Goal: Information Seeking & Learning: Learn about a topic

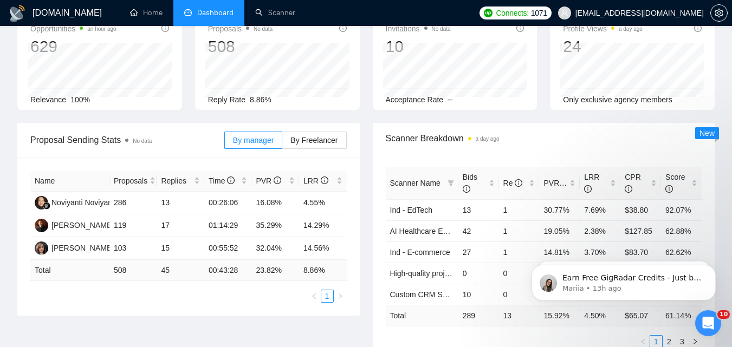
scroll to position [42, 0]
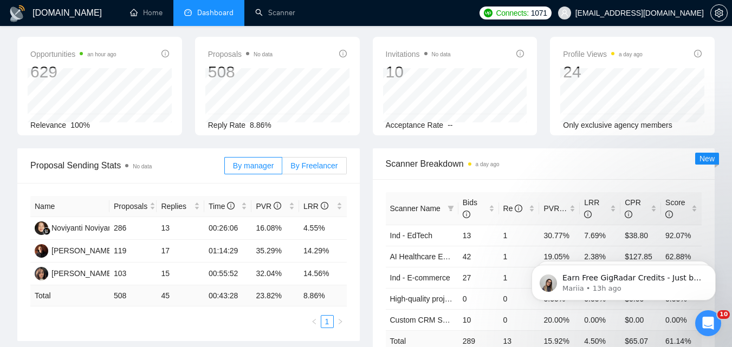
click at [309, 165] on span "By Freelancer" at bounding box center [313, 165] width 47 height 9
click at [282, 168] on input "By Freelancer" at bounding box center [282, 168] width 0 height 0
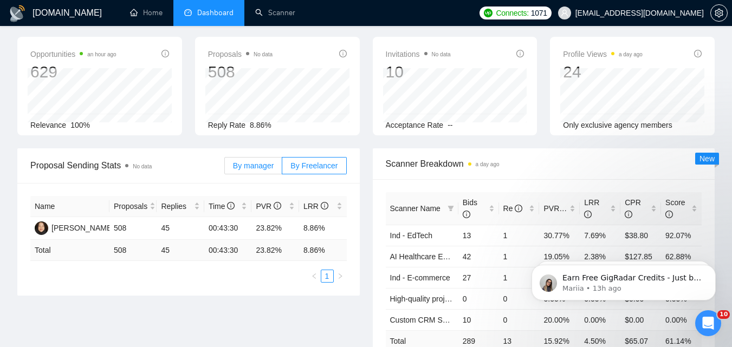
click at [257, 163] on span "By manager" at bounding box center [253, 165] width 41 height 9
click at [225, 168] on input "By manager" at bounding box center [225, 168] width 0 height 0
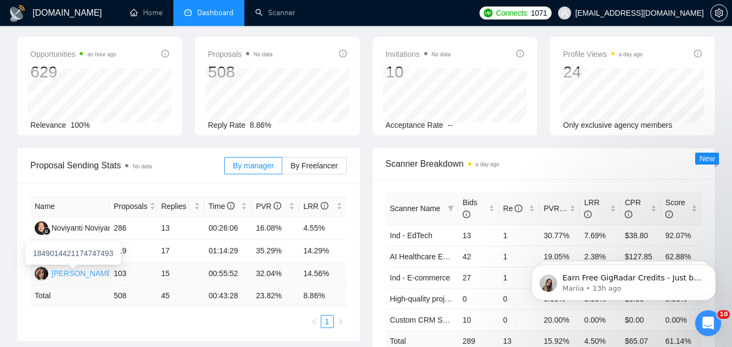
click at [68, 271] on div "[PERSON_NAME]" at bounding box center [82, 274] width 62 height 12
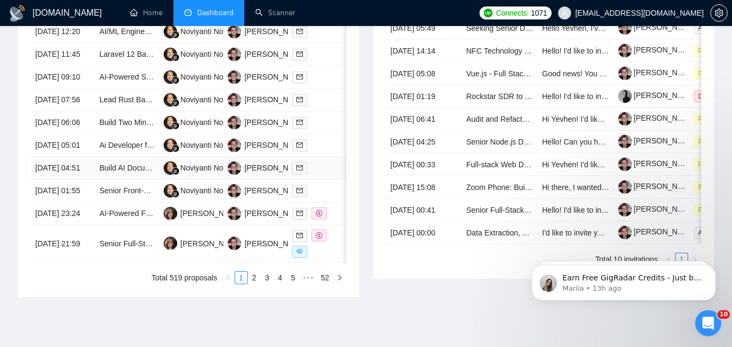
scroll to position [476, 0]
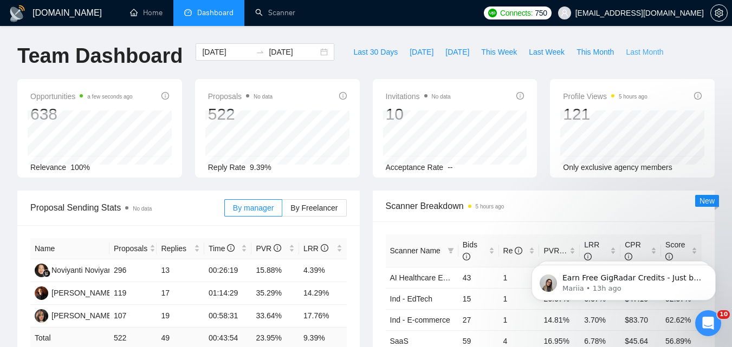
click at [626, 50] on span "Last Month" at bounding box center [644, 52] width 37 height 12
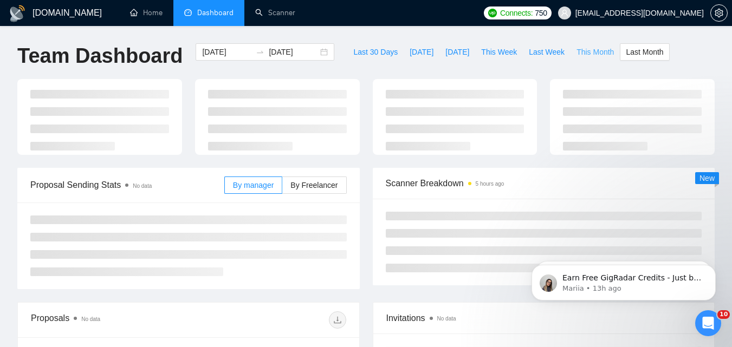
type input "2025-07-01"
type input "2025-07-31"
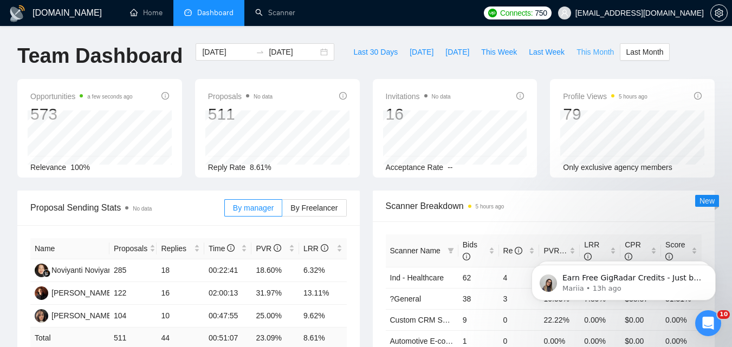
click at [592, 48] on span "This Month" at bounding box center [594, 52] width 37 height 12
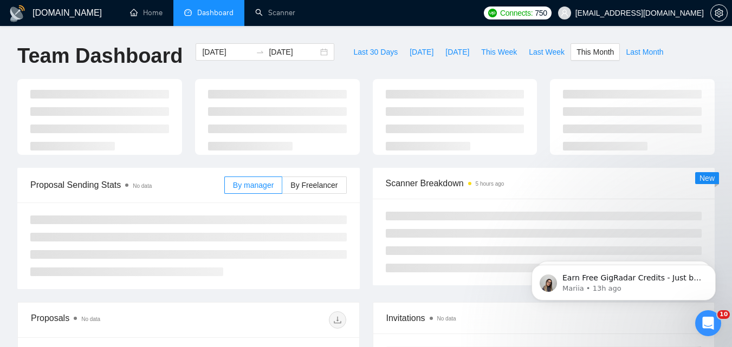
type input "2025-08-01"
type input "2025-08-31"
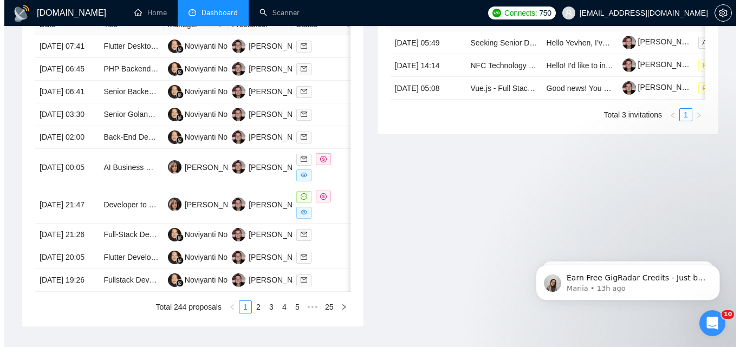
scroll to position [488, 0]
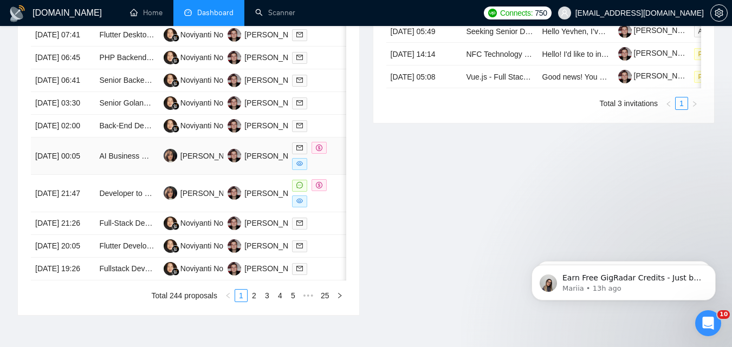
click at [86, 175] on td "15 Aug, 2025 00:05" at bounding box center [63, 156] width 64 height 37
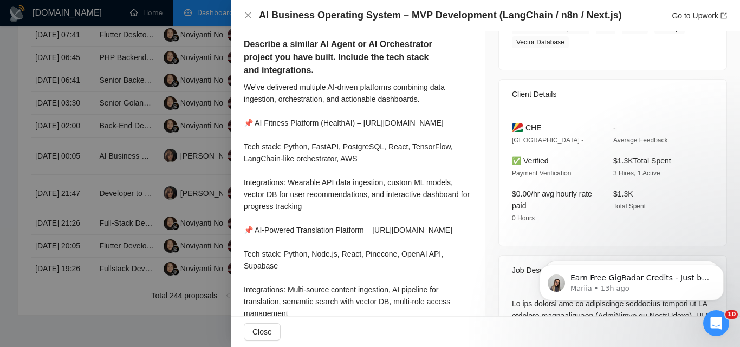
scroll to position [217, 0]
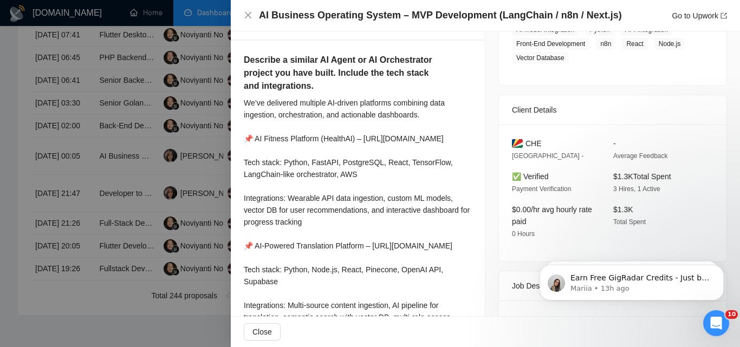
click at [528, 154] on span "LAUSANNE -" at bounding box center [548, 156] width 72 height 8
click at [269, 226] on div "We’ve delivered multiple AI-driven platforms combining data ingestion, orchestr…" at bounding box center [358, 240] width 228 height 286
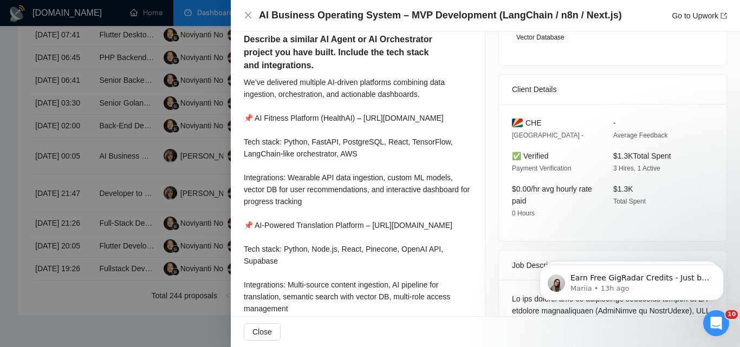
scroll to position [29, 0]
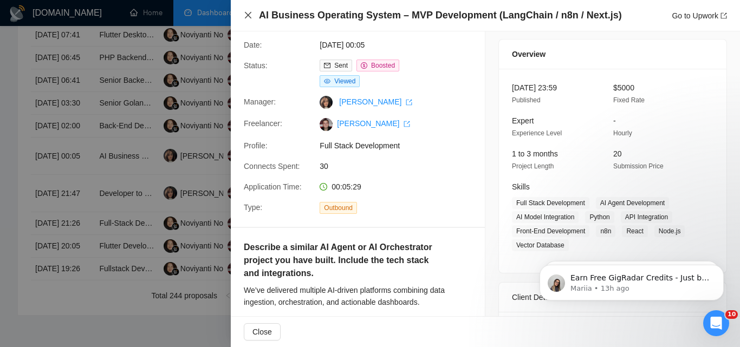
click at [252, 16] on icon "close" at bounding box center [248, 15] width 9 height 9
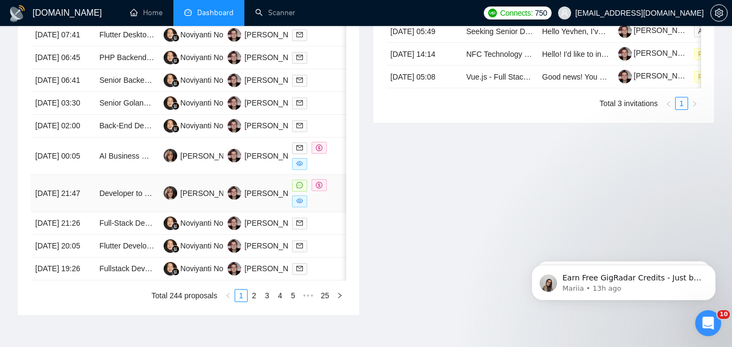
click at [81, 212] on td "14 Aug, 2025 21:47" at bounding box center [63, 193] width 64 height 37
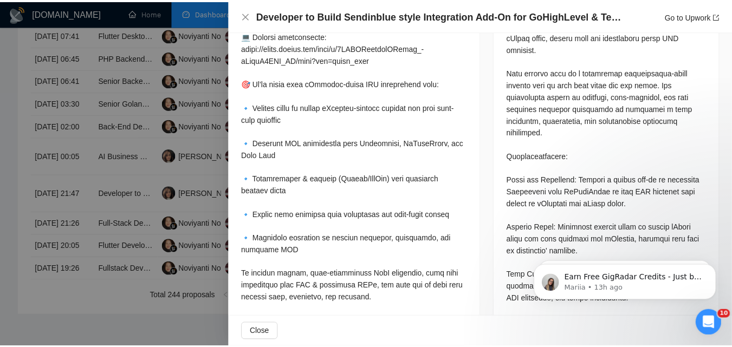
scroll to position [571, 0]
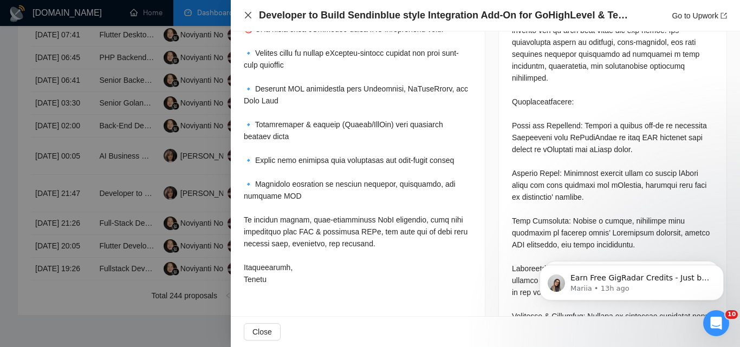
click at [244, 18] on icon "close" at bounding box center [248, 15] width 9 height 9
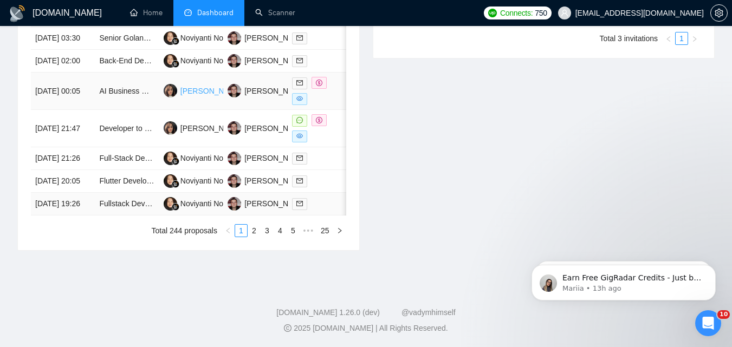
scroll to position [642, 0]
click at [250, 231] on link "2" at bounding box center [254, 231] width 12 height 12
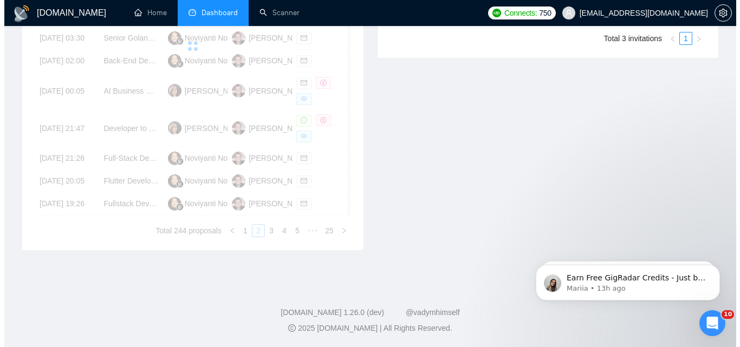
scroll to position [479, 0]
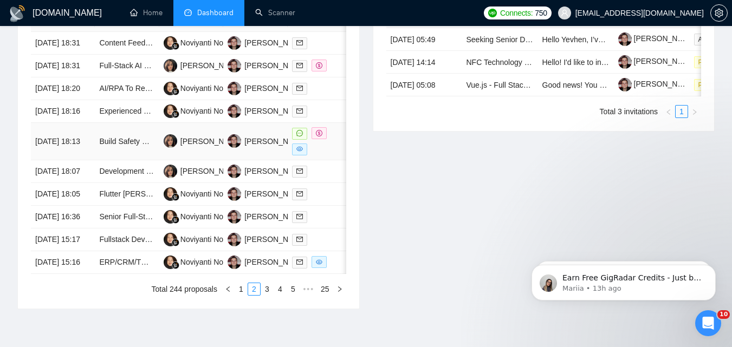
click at [86, 160] on td "14 Aug, 2025 18:13" at bounding box center [63, 141] width 64 height 37
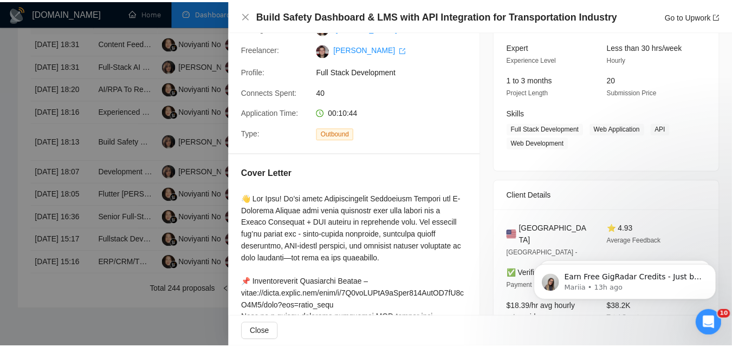
scroll to position [83, 0]
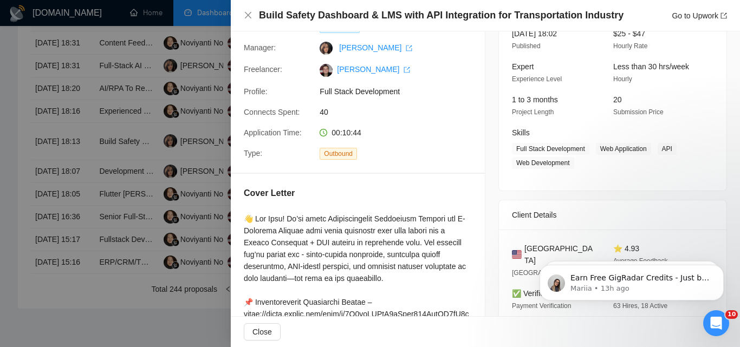
click at [0, 138] on div at bounding box center [370, 173] width 740 height 347
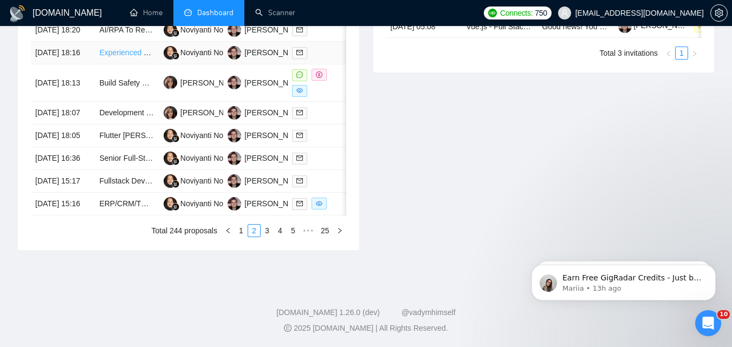
scroll to position [638, 0]
click at [268, 231] on link "3" at bounding box center [267, 231] width 12 height 12
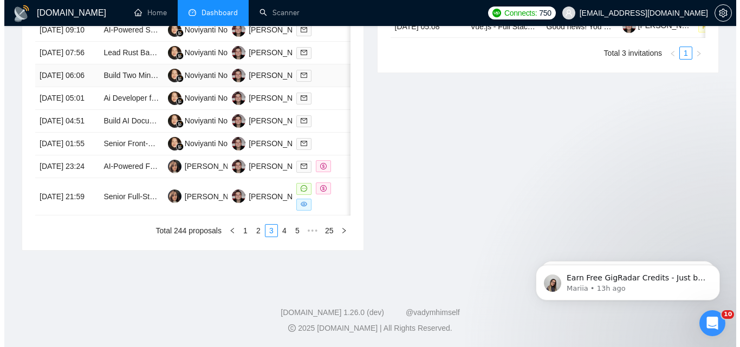
scroll to position [584, 0]
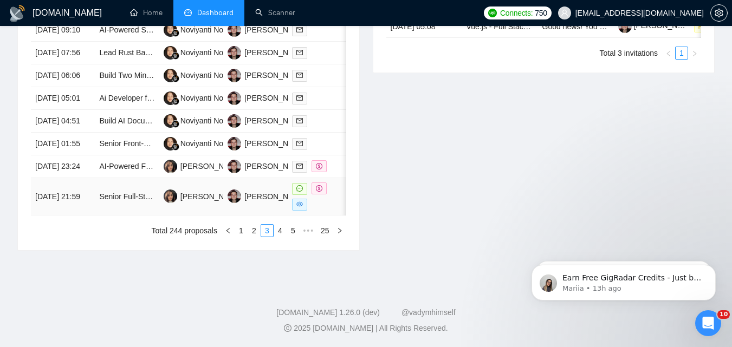
click at [87, 216] on td "[DATE] 21:59" at bounding box center [63, 196] width 64 height 37
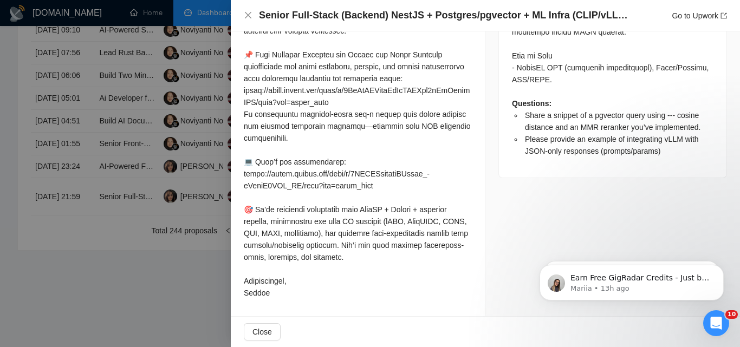
scroll to position [952, 0]
click at [248, 13] on icon "close" at bounding box center [248, 15] width 9 height 9
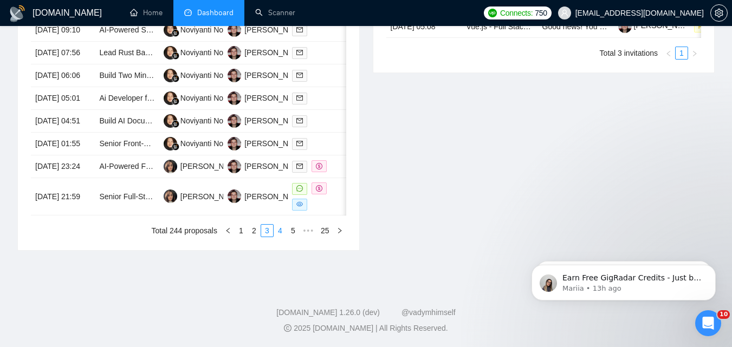
click at [281, 237] on link "4" at bounding box center [280, 231] width 12 height 12
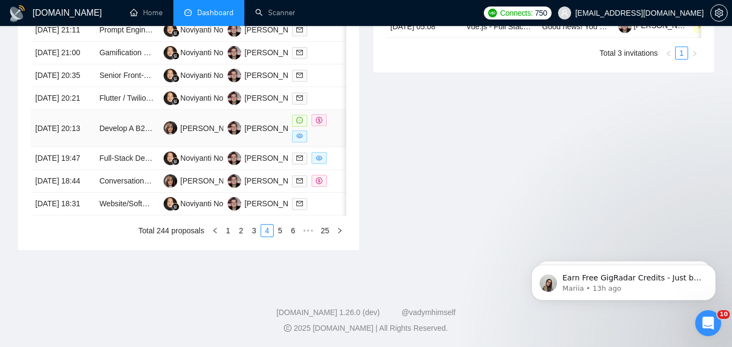
click at [79, 147] on td "13 Aug, 2025 20:13" at bounding box center [63, 128] width 64 height 37
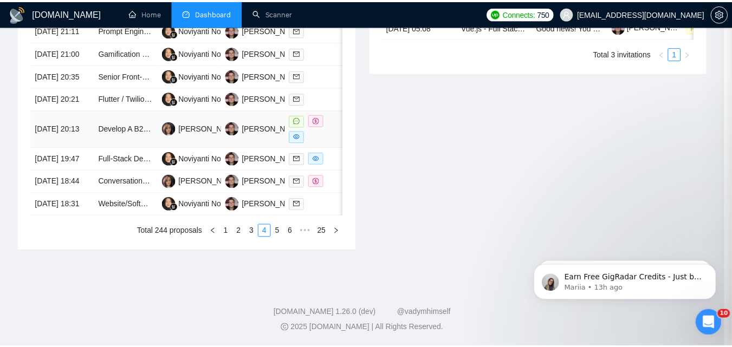
scroll to position [521, 0]
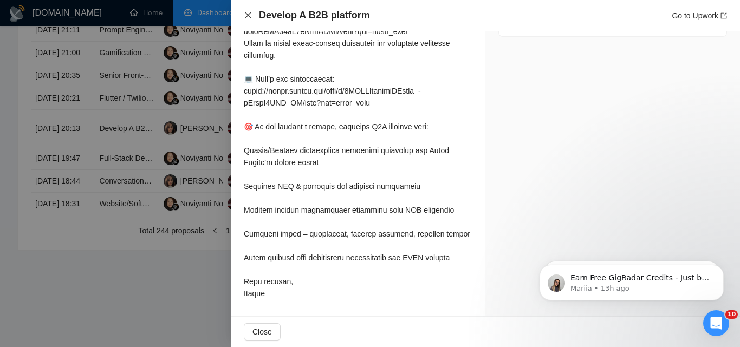
click at [251, 16] on icon "close" at bounding box center [248, 15] width 9 height 9
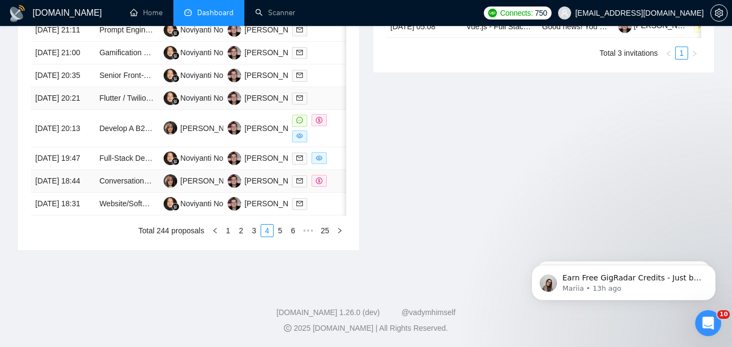
scroll to position [638, 0]
click at [280, 230] on link "5" at bounding box center [280, 231] width 12 height 12
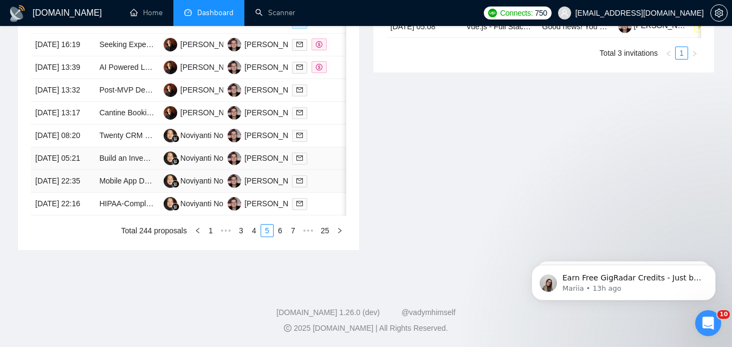
scroll to position [584, 0]
click at [209, 237] on link "1" at bounding box center [211, 231] width 12 height 12
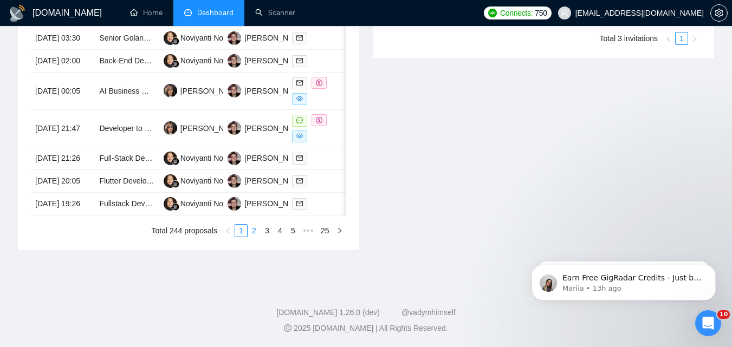
click at [255, 237] on link "2" at bounding box center [254, 231] width 12 height 12
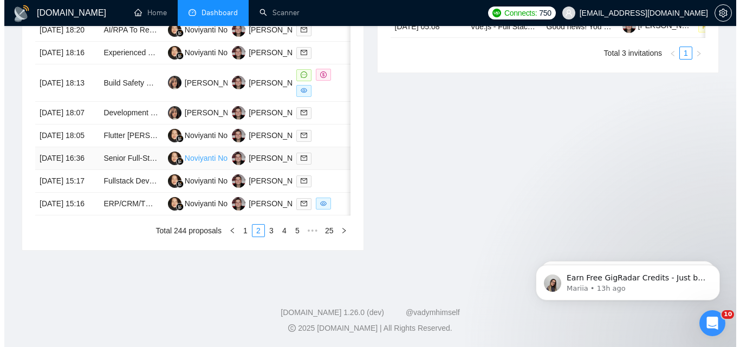
scroll to position [530, 0]
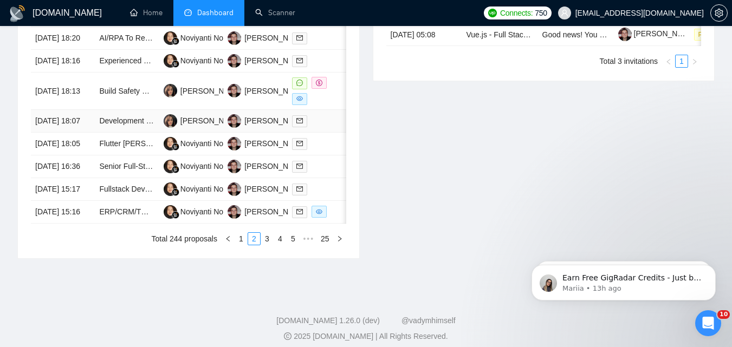
click at [68, 133] on td "14 Aug, 2025 18:07" at bounding box center [63, 121] width 64 height 23
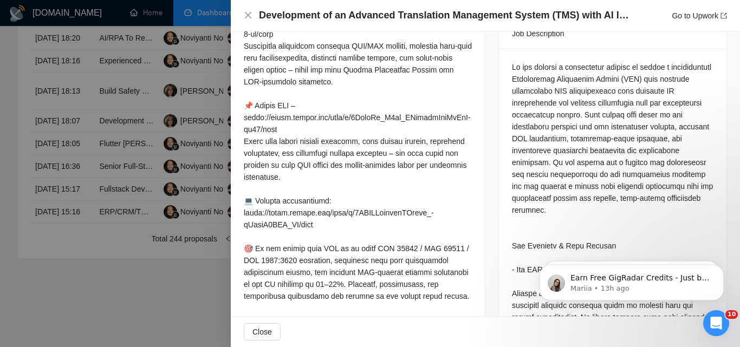
scroll to position [521, 0]
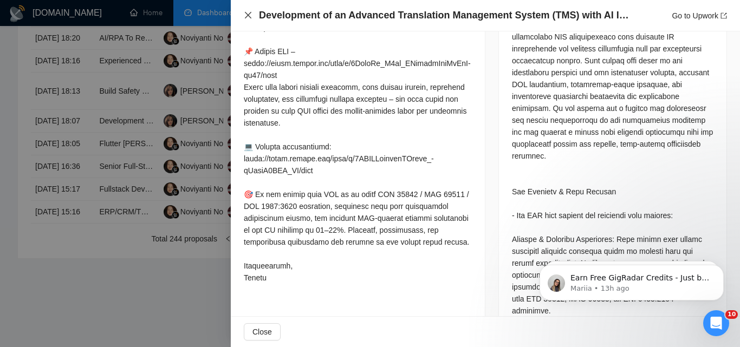
click at [250, 15] on icon "close" at bounding box center [248, 15] width 9 height 9
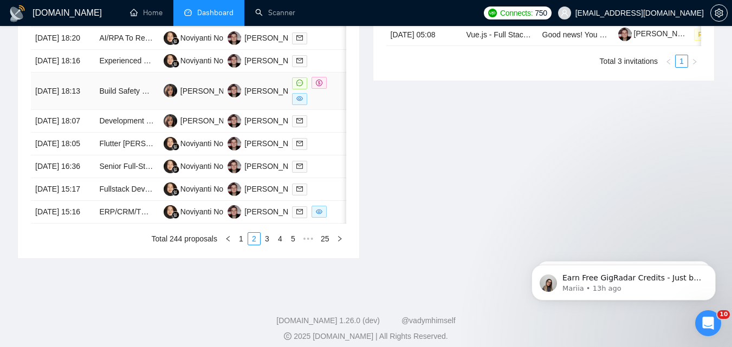
click at [95, 110] on td "Build Safety Dashboard & LMS with API Integration for Transportation Industry" at bounding box center [127, 91] width 64 height 37
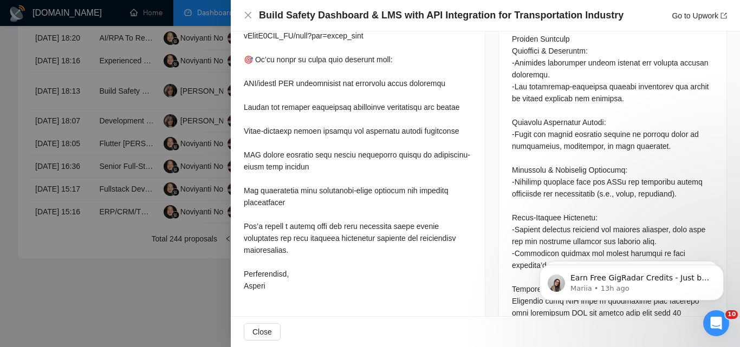
scroll to position [575, 0]
